Goal: Find specific page/section: Find specific page/section

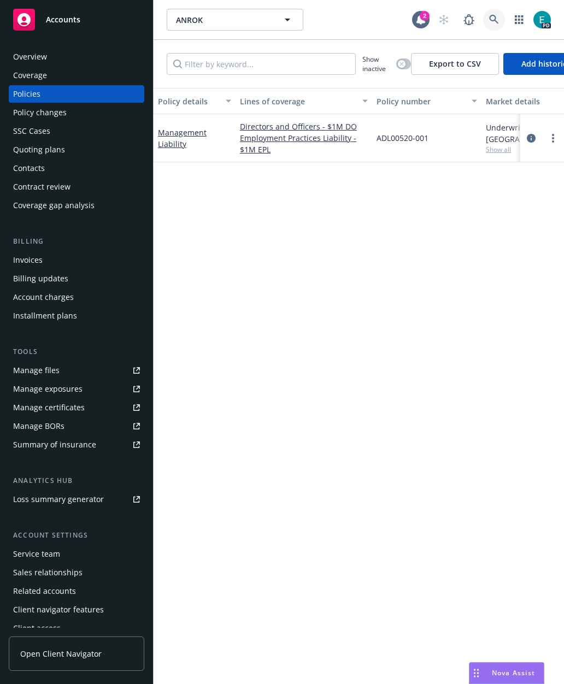
click at [495, 20] on icon at bounding box center [493, 19] width 9 height 9
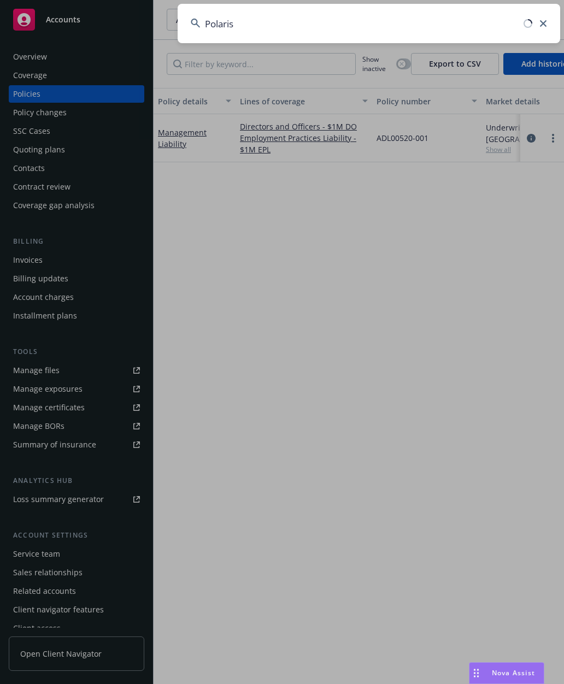
type input "Polaris"
